Goal: Task Accomplishment & Management: Complete application form

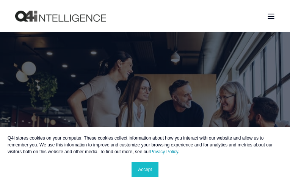
type input "N/A"
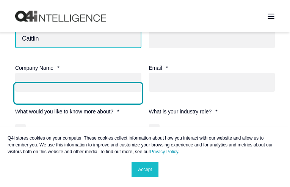
type input "Caitlin"
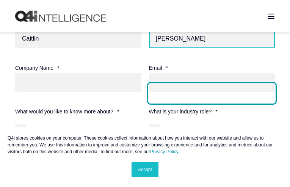
type input "[PERSON_NAME]"
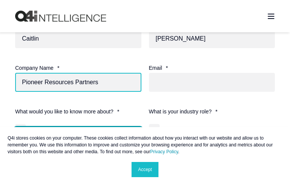
type input "Pioneer Resources Partners"
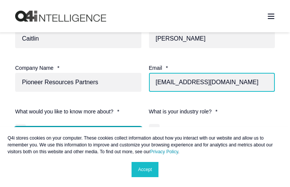
type input "[EMAIL_ADDRESS][DOMAIN_NAME]"
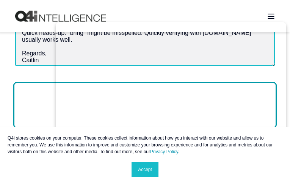
type textarea "Quick heads-up: "bring" might be misspelled. Quickly verifying with [DOMAIN_NAM…"
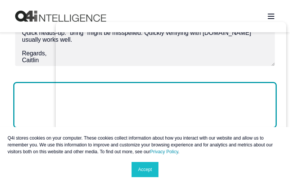
scroll to position [808, 0]
